Goal: Task Accomplishment & Management: Use online tool/utility

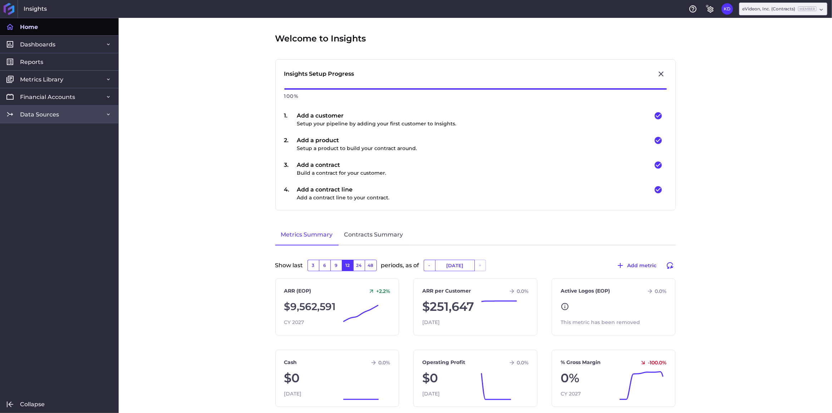
click at [43, 117] on span "Data Sources" at bounding box center [39, 115] width 39 height 8
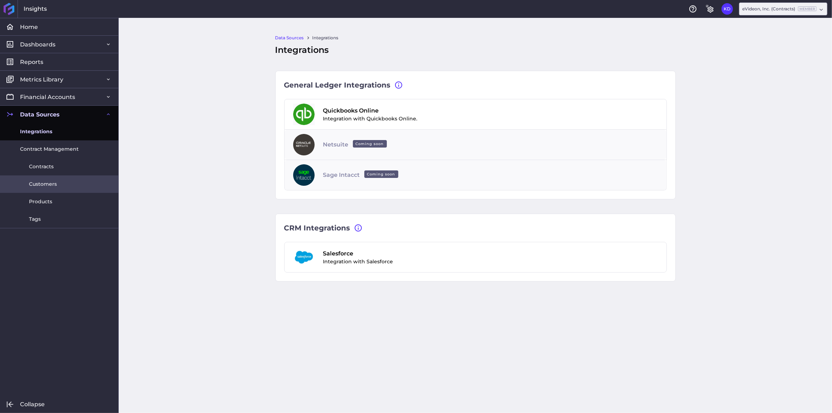
click at [50, 182] on span "Customers" at bounding box center [43, 184] width 28 height 8
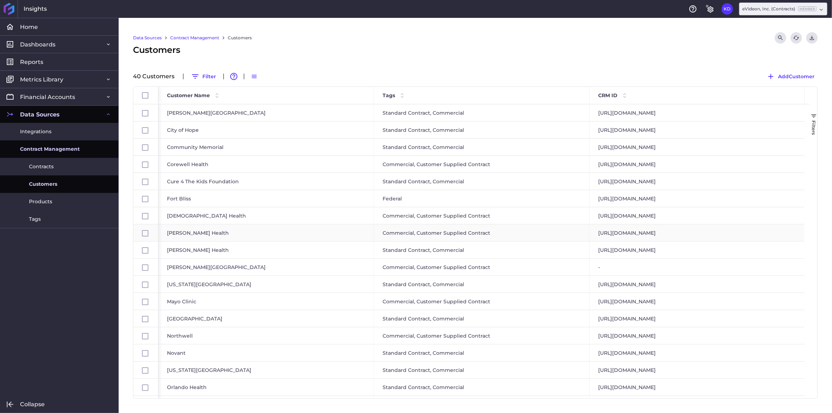
click at [305, 234] on div "[PERSON_NAME] Health" at bounding box center [266, 232] width 216 height 17
checkbox input "false"
checkbox input "true"
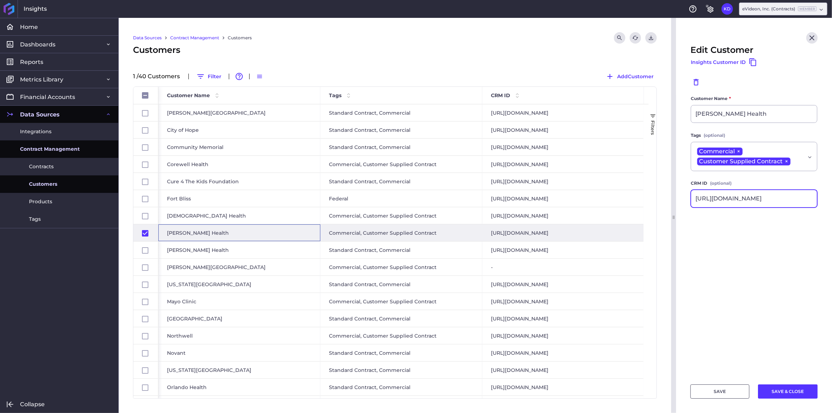
click at [750, 200] on input "[URL][DOMAIN_NAME]" at bounding box center [754, 198] width 126 height 17
